Goal: Communication & Community: Answer question/provide support

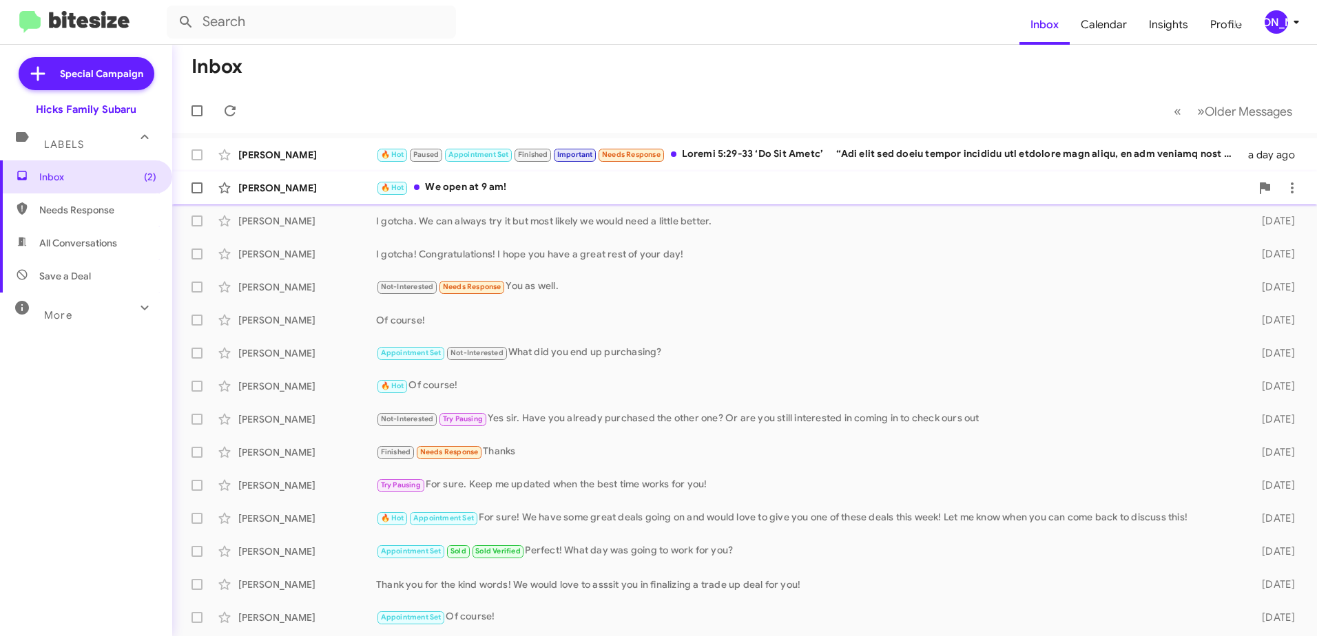
click at [448, 188] on div "🔥 Hot We open at 9 am!" at bounding box center [813, 188] width 875 height 16
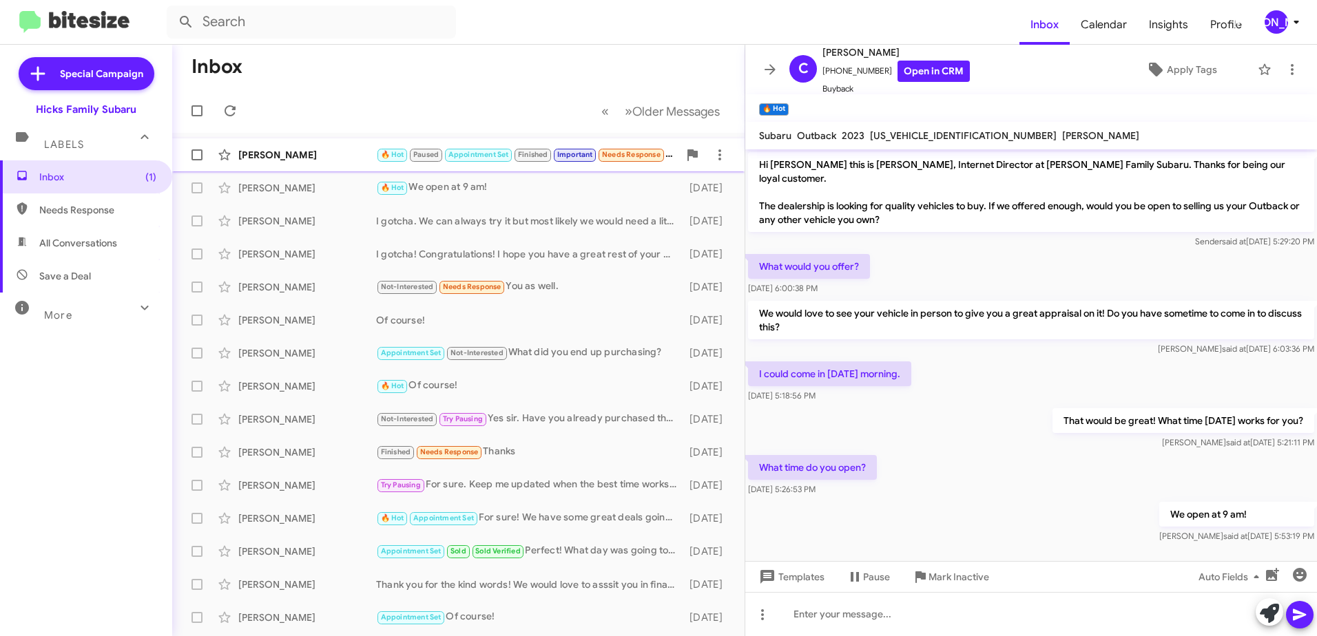
click at [260, 152] on div "[PERSON_NAME]" at bounding box center [307, 155] width 138 height 14
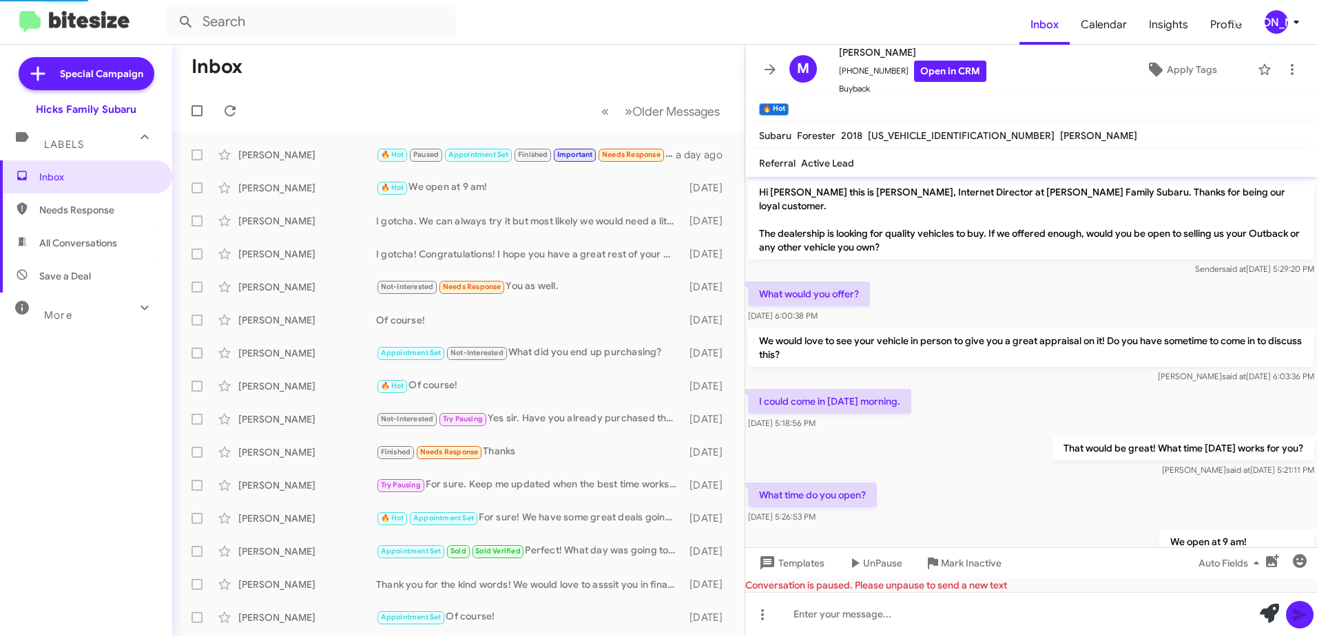
scroll to position [1402, 0]
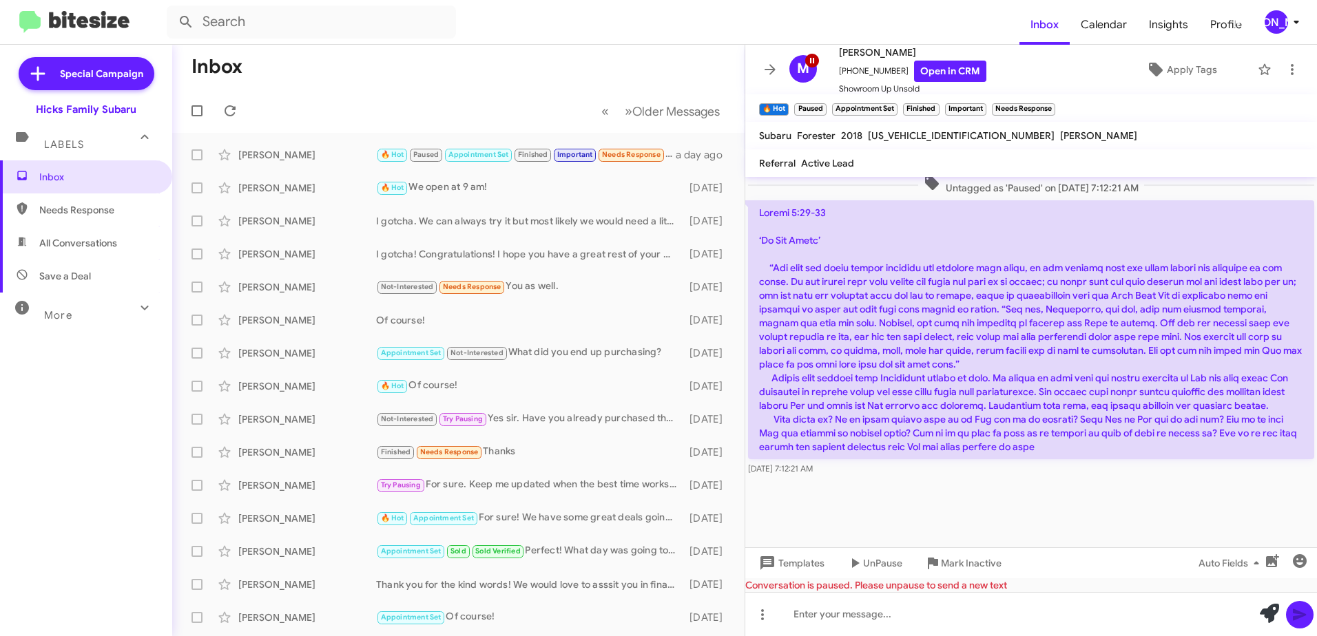
click at [306, 61] on mat-toolbar-row "Inbox" at bounding box center [458, 67] width 572 height 44
click at [768, 68] on icon at bounding box center [770, 69] width 17 height 17
